Goal: Transaction & Acquisition: Purchase product/service

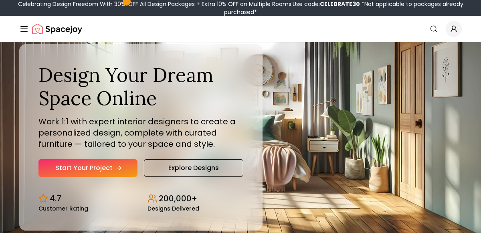
click at [99, 168] on link "Start Your Project" at bounding box center [88, 168] width 99 height 18
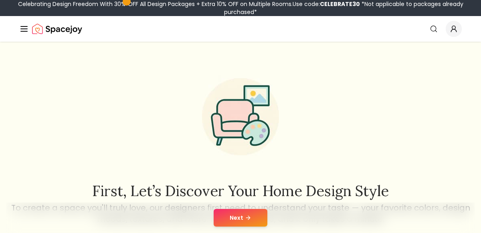
click at [250, 222] on button "Next" at bounding box center [241, 218] width 54 height 18
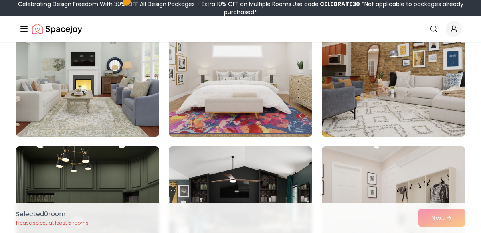
scroll to position [102, 0]
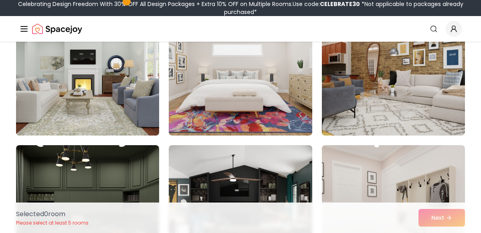
click at [138, 97] on img at bounding box center [87, 71] width 150 height 135
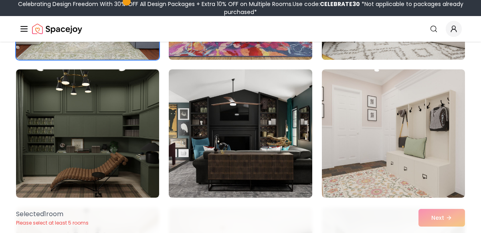
scroll to position [183, 0]
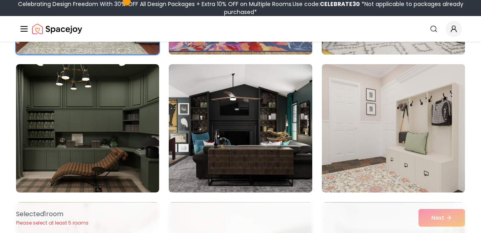
click at [411, 118] on img at bounding box center [394, 128] width 150 height 135
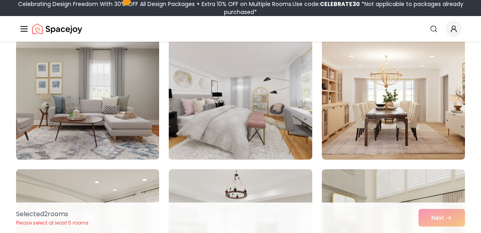
scroll to position [492, 0]
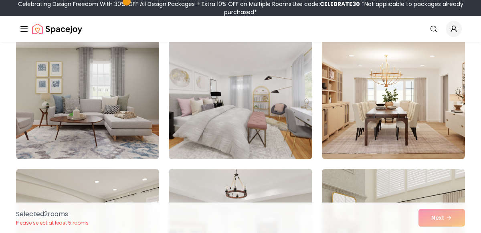
click at [247, 115] on img at bounding box center [240, 95] width 150 height 135
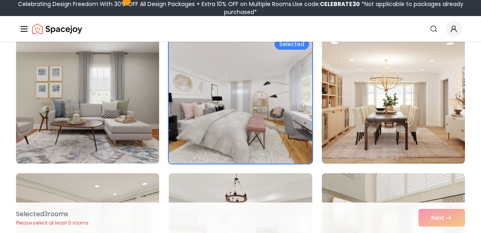
scroll to position [488, 0]
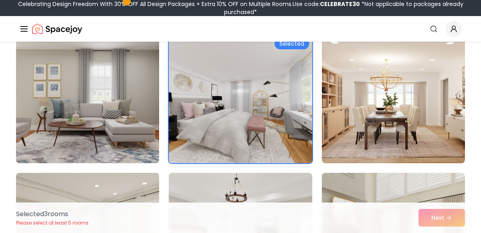
click at [72, 142] on img at bounding box center [87, 99] width 150 height 135
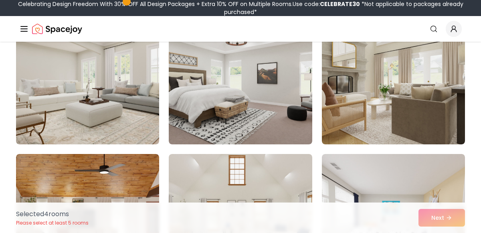
scroll to position [648, 0]
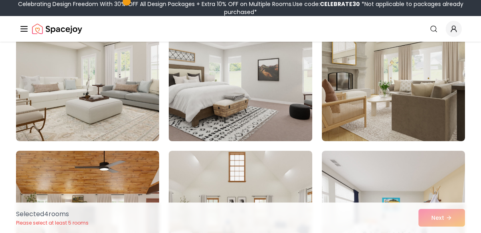
click at [254, 116] on img at bounding box center [240, 77] width 150 height 135
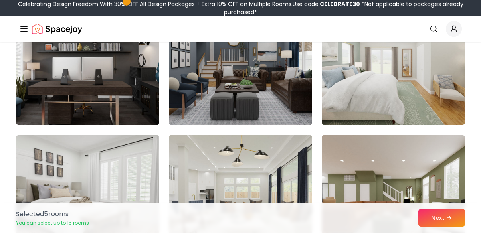
scroll to position [2183, 0]
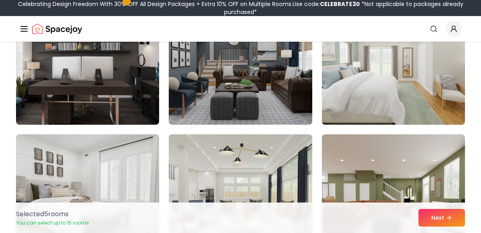
click at [441, 70] on img at bounding box center [394, 60] width 150 height 135
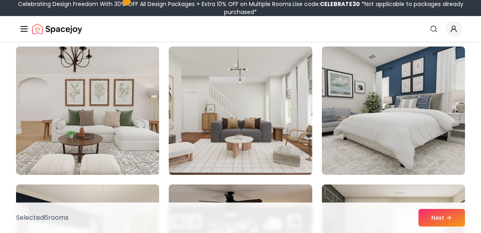
scroll to position [2964, 0]
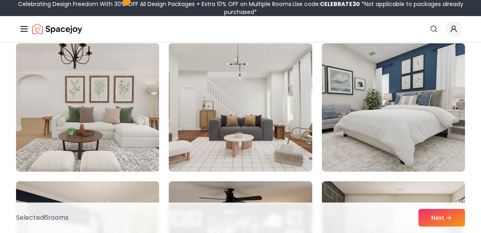
click at [274, 106] on img at bounding box center [240, 107] width 150 height 135
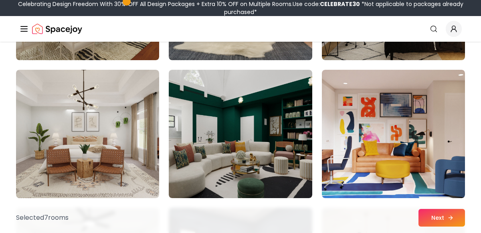
click at [446, 219] on button "Next" at bounding box center [442, 218] width 47 height 18
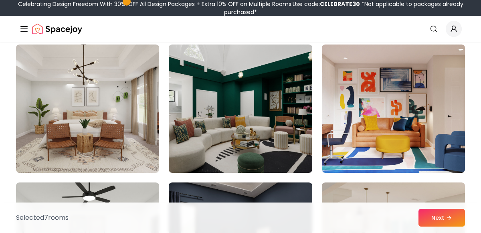
scroll to position [3213, 0]
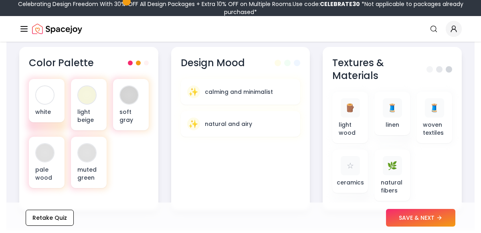
scroll to position [335, 0]
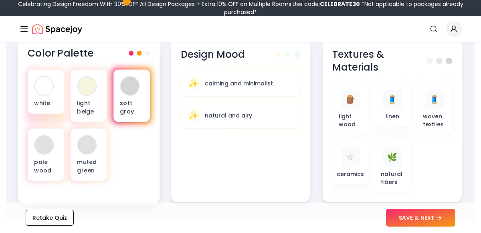
click at [135, 96] on div "soft gray" at bounding box center [132, 96] width 37 height 53
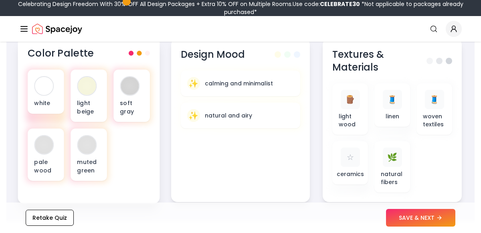
click at [138, 54] on span at bounding box center [139, 53] width 5 height 5
click at [148, 54] on span at bounding box center [147, 53] width 5 height 5
click at [413, 215] on button "SAVE & NEXT" at bounding box center [420, 218] width 69 height 18
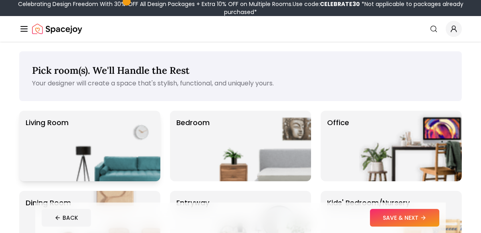
click at [53, 141] on p "Living Room" at bounding box center [47, 146] width 43 height 58
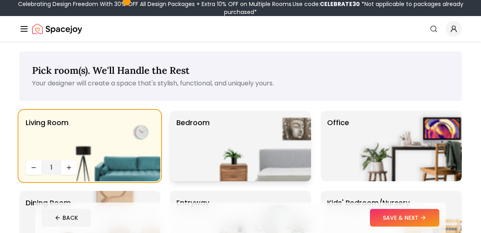
click at [203, 141] on p "Bedroom" at bounding box center [193, 146] width 33 height 58
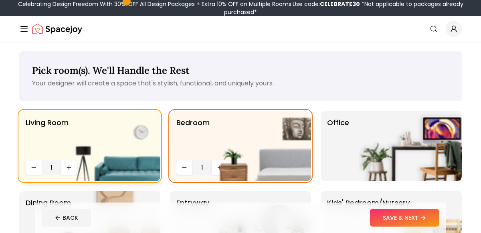
click at [72, 168] on img at bounding box center [109, 146] width 103 height 71
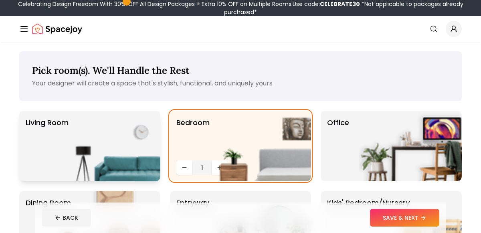
click at [69, 157] on img at bounding box center [109, 146] width 103 height 71
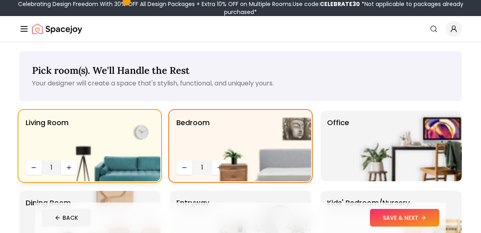
click at [65, 169] on img at bounding box center [109, 146] width 103 height 71
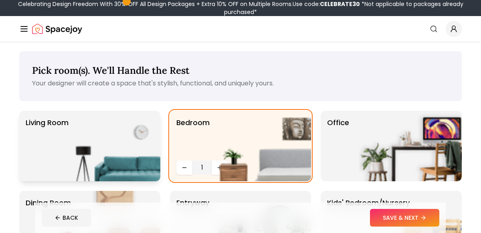
click at [66, 167] on img at bounding box center [109, 146] width 103 height 71
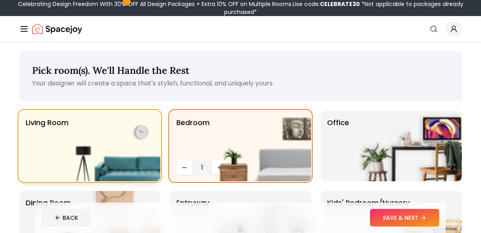
click at [66, 167] on img at bounding box center [109, 146] width 103 height 71
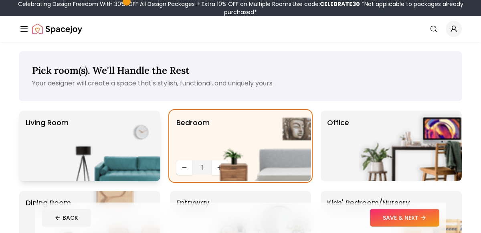
click at [66, 167] on img at bounding box center [109, 146] width 103 height 71
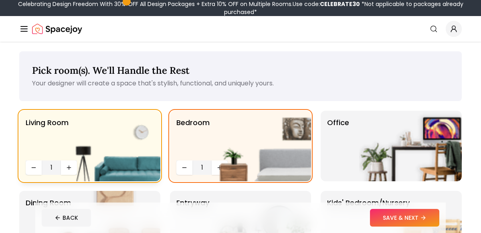
click at [66, 167] on img at bounding box center [109, 146] width 103 height 71
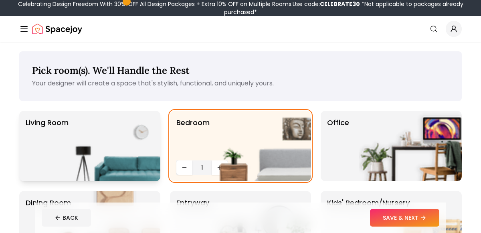
click at [66, 167] on img at bounding box center [109, 146] width 103 height 71
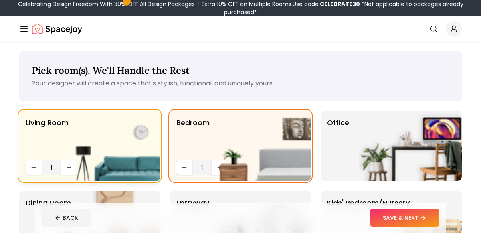
click at [57, 168] on span "1" at bounding box center [51, 168] width 13 height 10
click at [47, 168] on span "1" at bounding box center [51, 168] width 13 height 10
click at [51, 168] on span "1" at bounding box center [51, 168] width 13 height 10
click at [38, 166] on button "Decrease quantity" at bounding box center [34, 167] width 16 height 14
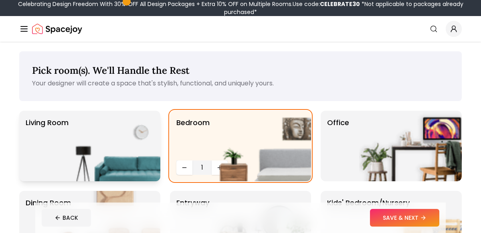
click at [84, 165] on img at bounding box center [109, 146] width 103 height 71
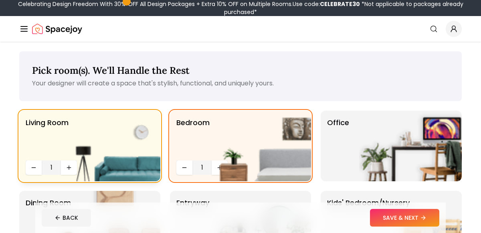
click at [72, 168] on img at bounding box center [109, 146] width 103 height 71
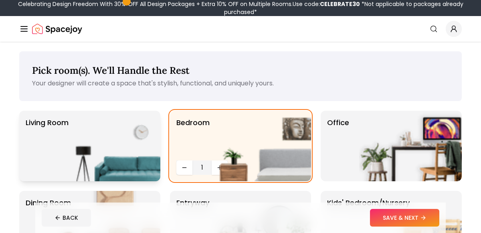
click at [88, 168] on img at bounding box center [109, 146] width 103 height 71
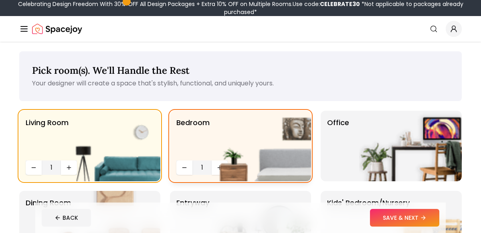
click at [219, 166] on img at bounding box center [260, 146] width 103 height 71
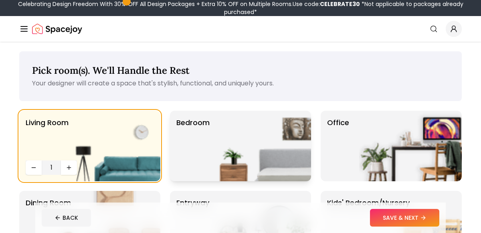
click at [219, 166] on img at bounding box center [260, 146] width 103 height 71
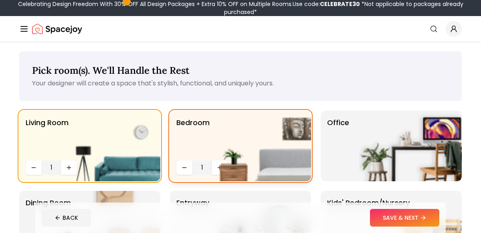
click at [219, 168] on img at bounding box center [260, 146] width 103 height 71
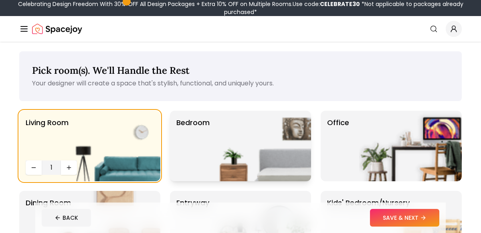
click at [219, 168] on img at bounding box center [260, 146] width 103 height 71
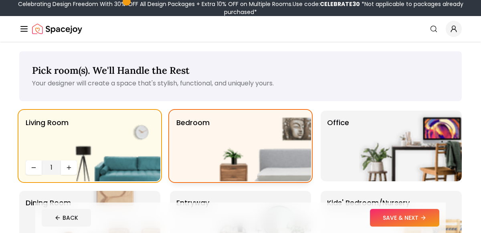
click at [219, 168] on img at bounding box center [260, 146] width 103 height 71
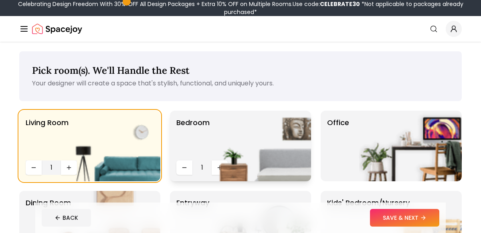
click at [219, 168] on img at bounding box center [260, 146] width 103 height 71
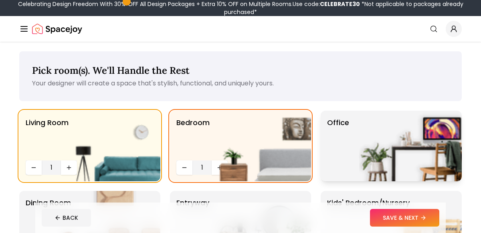
click at [416, 145] on img at bounding box center [410, 146] width 103 height 71
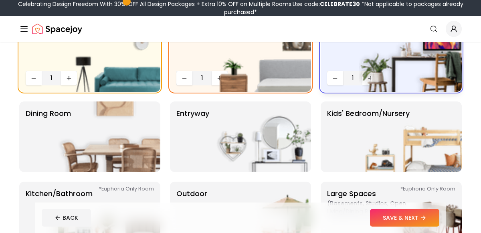
scroll to position [89, 0]
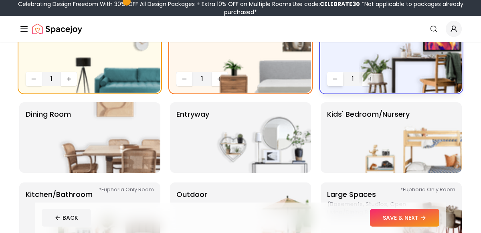
click at [339, 79] on button "Decrease quantity" at bounding box center [335, 79] width 16 height 14
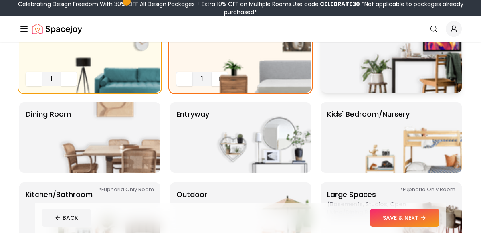
click at [339, 79] on p "Office" at bounding box center [338, 57] width 22 height 58
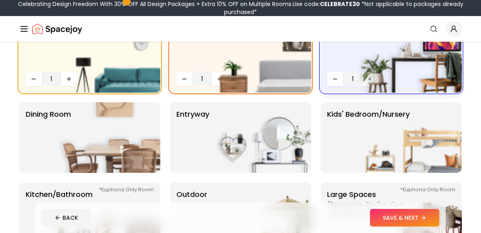
click at [352, 82] on span "1" at bounding box center [353, 79] width 13 height 10
click at [209, 79] on img at bounding box center [260, 57] width 103 height 71
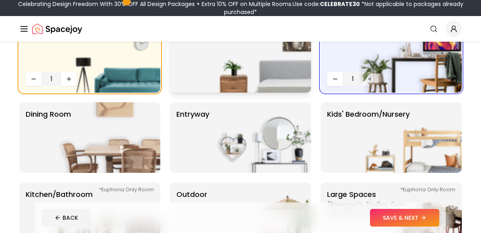
click at [209, 79] on img at bounding box center [260, 57] width 103 height 71
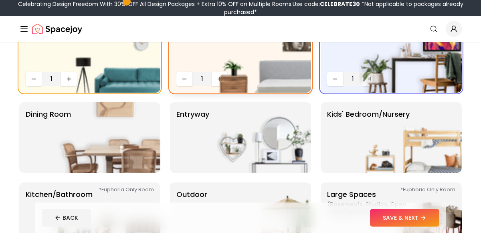
click at [203, 79] on span "1" at bounding box center [202, 79] width 13 height 10
click at [481, 110] on div "Pick room(s). We'll Handle the Rest Your designer will create a space that's st…" at bounding box center [240, 128] width 481 height 350
click at [276, 139] on img at bounding box center [260, 137] width 103 height 71
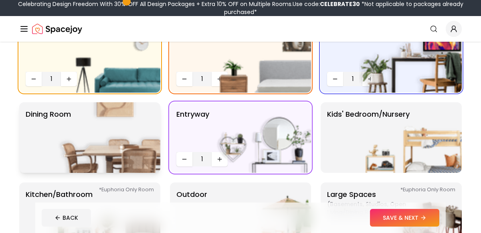
click at [67, 134] on img at bounding box center [109, 137] width 103 height 71
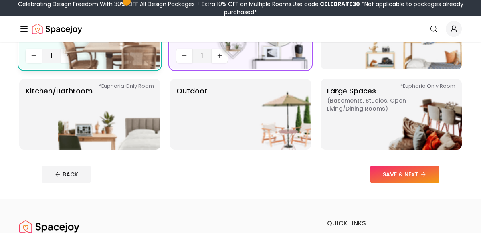
scroll to position [198, 0]
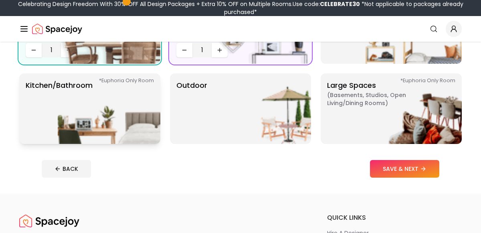
click at [110, 128] on img at bounding box center [109, 108] width 103 height 71
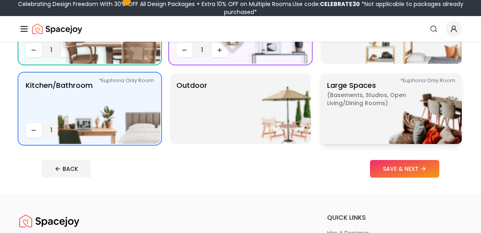
click at [400, 125] on img at bounding box center [410, 108] width 103 height 71
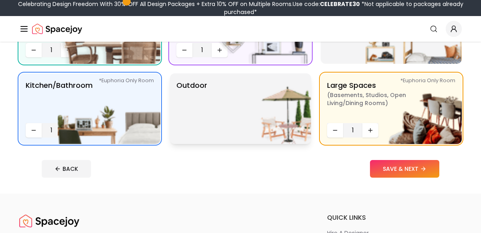
click at [284, 126] on img at bounding box center [260, 108] width 103 height 71
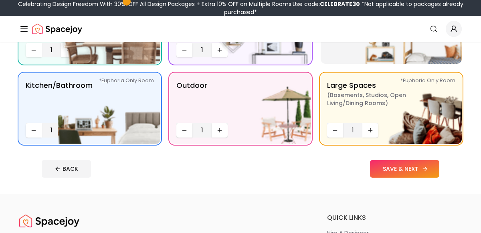
click at [406, 172] on button "SAVE & NEXT" at bounding box center [404, 169] width 69 height 18
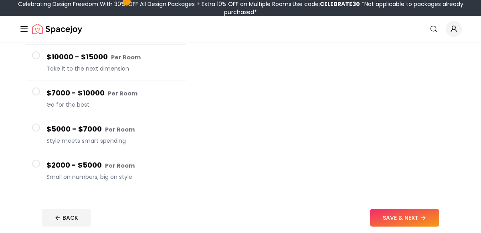
scroll to position [129, 0]
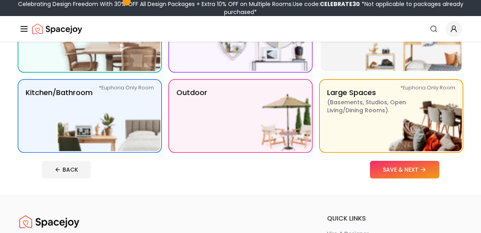
scroll to position [198, 0]
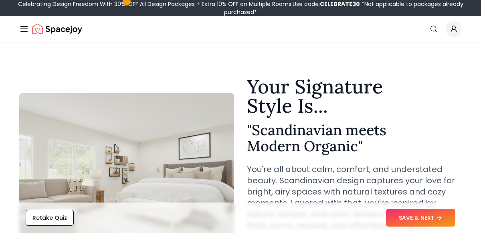
scroll to position [324, 0]
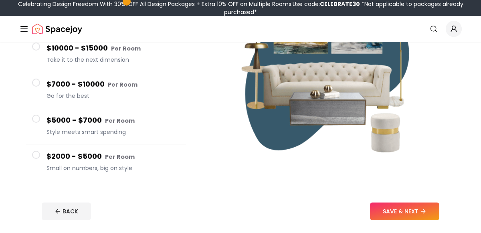
scroll to position [139, 0]
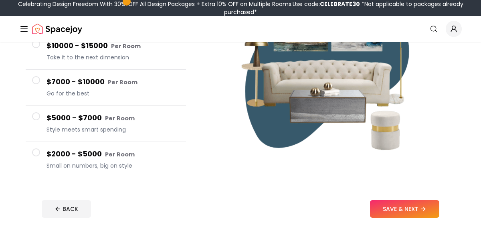
click at [36, 79] on span at bounding box center [36, 80] width 8 height 8
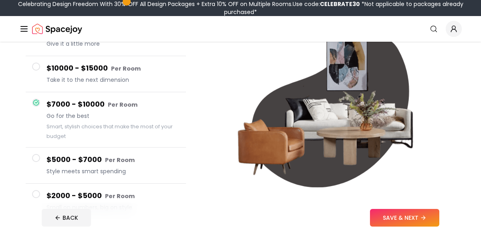
scroll to position [97, 0]
click at [417, 216] on button "SAVE & NEXT" at bounding box center [404, 218] width 69 height 18
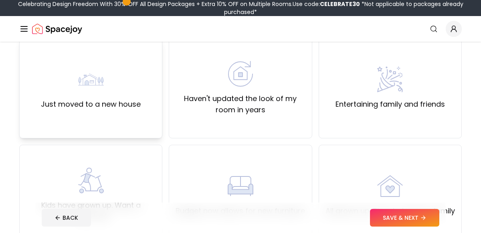
scroll to position [69, 0]
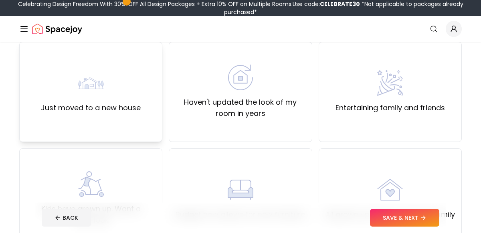
click at [109, 91] on div "Just moved to a new house" at bounding box center [91, 91] width 100 height 43
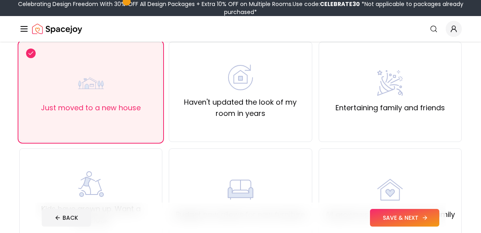
click at [405, 214] on button "SAVE & NEXT" at bounding box center [404, 218] width 69 height 18
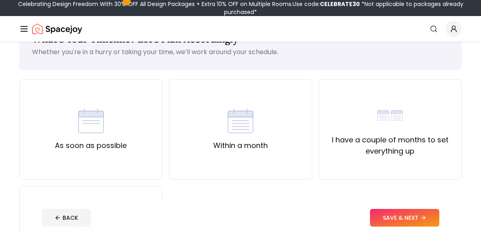
scroll to position [39, 0]
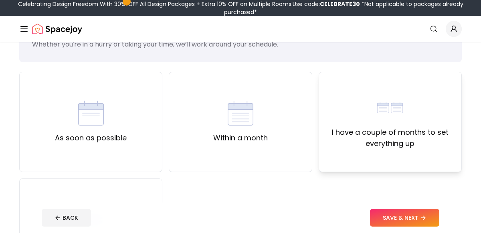
click at [371, 153] on div "I have a couple of months to set everything up" at bounding box center [390, 122] width 143 height 100
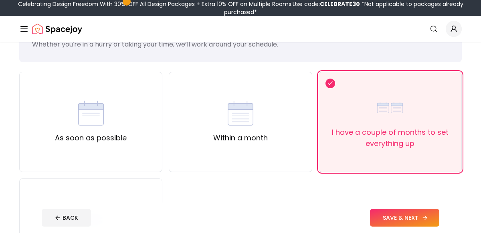
click at [390, 217] on button "SAVE & NEXT" at bounding box center [404, 218] width 69 height 18
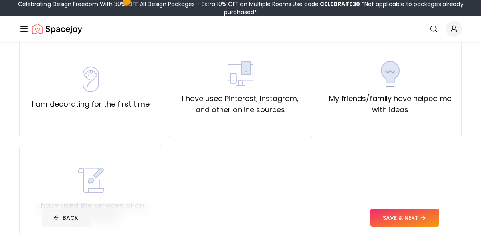
click at [50, 219] on button "BACK" at bounding box center [66, 218] width 49 height 18
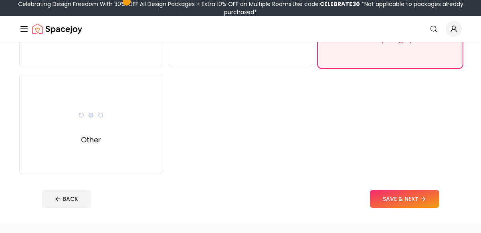
scroll to position [145, 0]
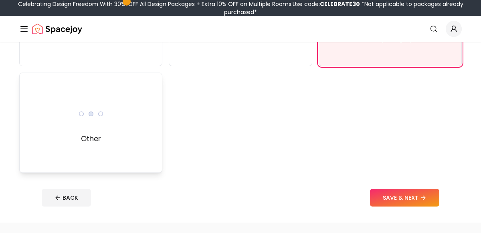
click at [148, 136] on div "Other" at bounding box center [90, 123] width 143 height 100
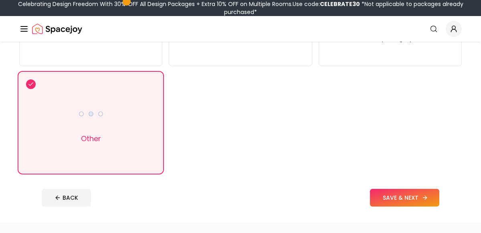
click at [425, 201] on button "SAVE & NEXT" at bounding box center [404, 198] width 69 height 18
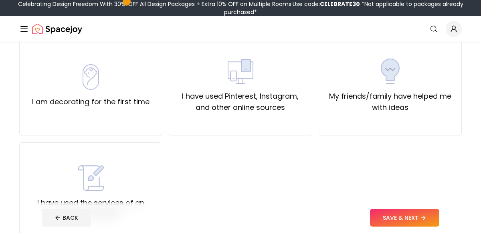
scroll to position [78, 0]
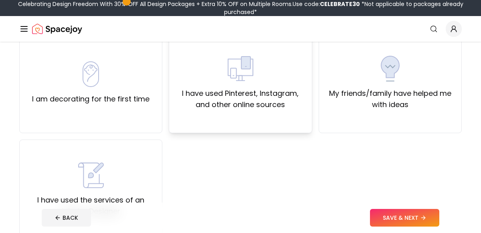
click at [180, 114] on div "I have used Pinterest, Instagram, and other online sources" at bounding box center [240, 83] width 143 height 100
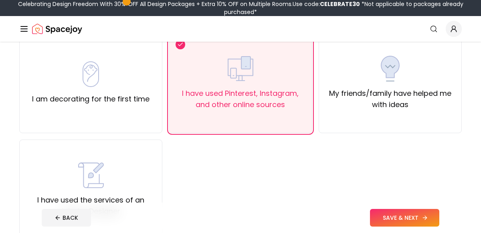
click at [387, 215] on button "SAVE & NEXT" at bounding box center [404, 218] width 69 height 18
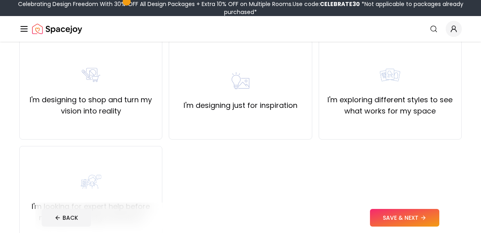
scroll to position [73, 0]
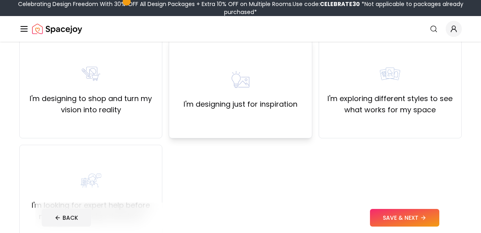
click at [227, 124] on div "I'm designing just for inspiration" at bounding box center [240, 88] width 143 height 100
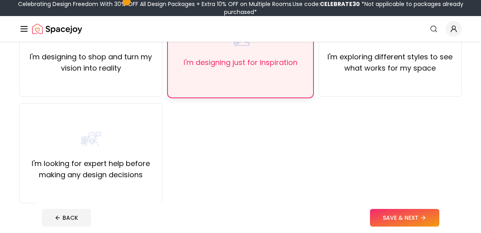
scroll to position [115, 0]
click at [404, 220] on button "SAVE & NEXT" at bounding box center [404, 218] width 69 height 18
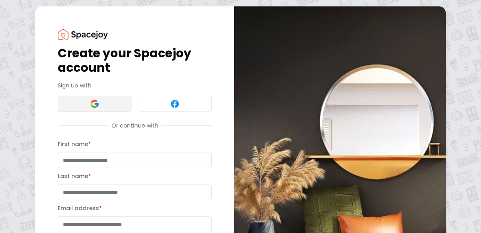
click at [108, 105] on button at bounding box center [95, 104] width 74 height 16
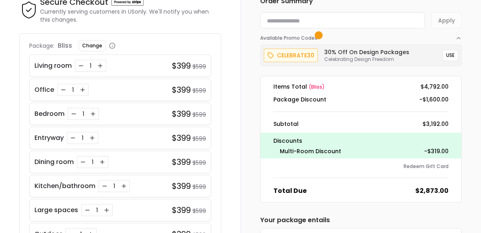
scroll to position [46, 0]
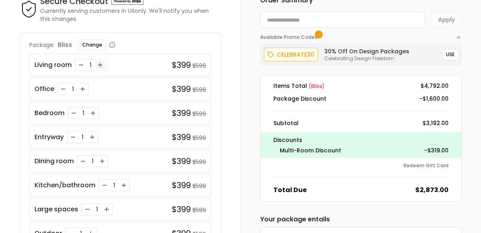
click at [99, 65] on icon "Increase quantity for Living room" at bounding box center [100, 65] width 4 height 0
